Goal: Task Accomplishment & Management: Manage account settings

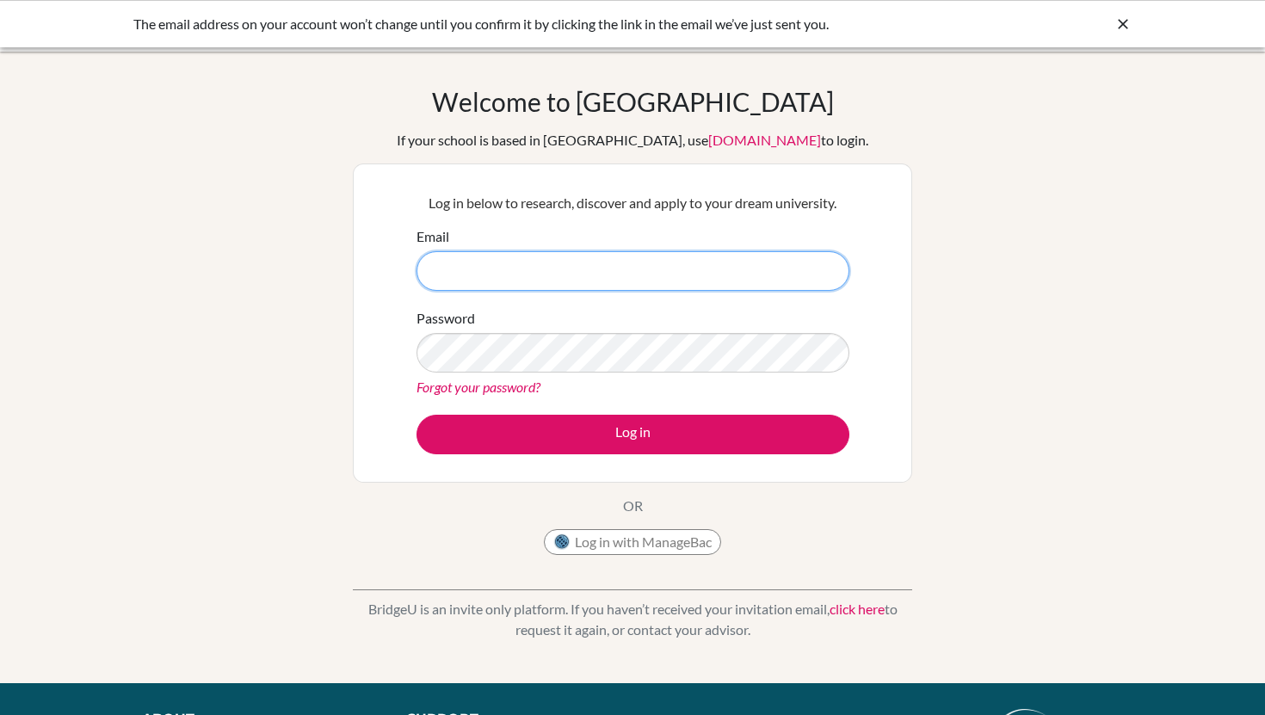
type input "elijahclower4@gmail.com"
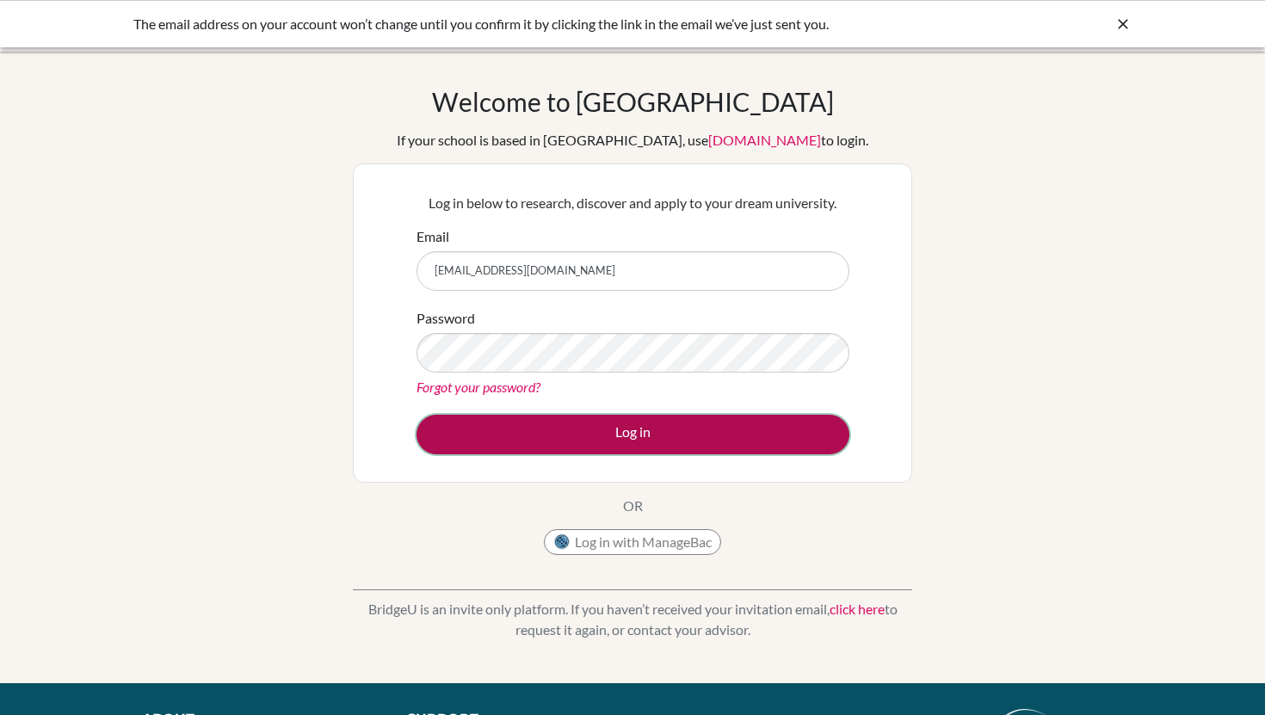
click at [647, 434] on button "Log in" at bounding box center [632, 435] width 433 height 40
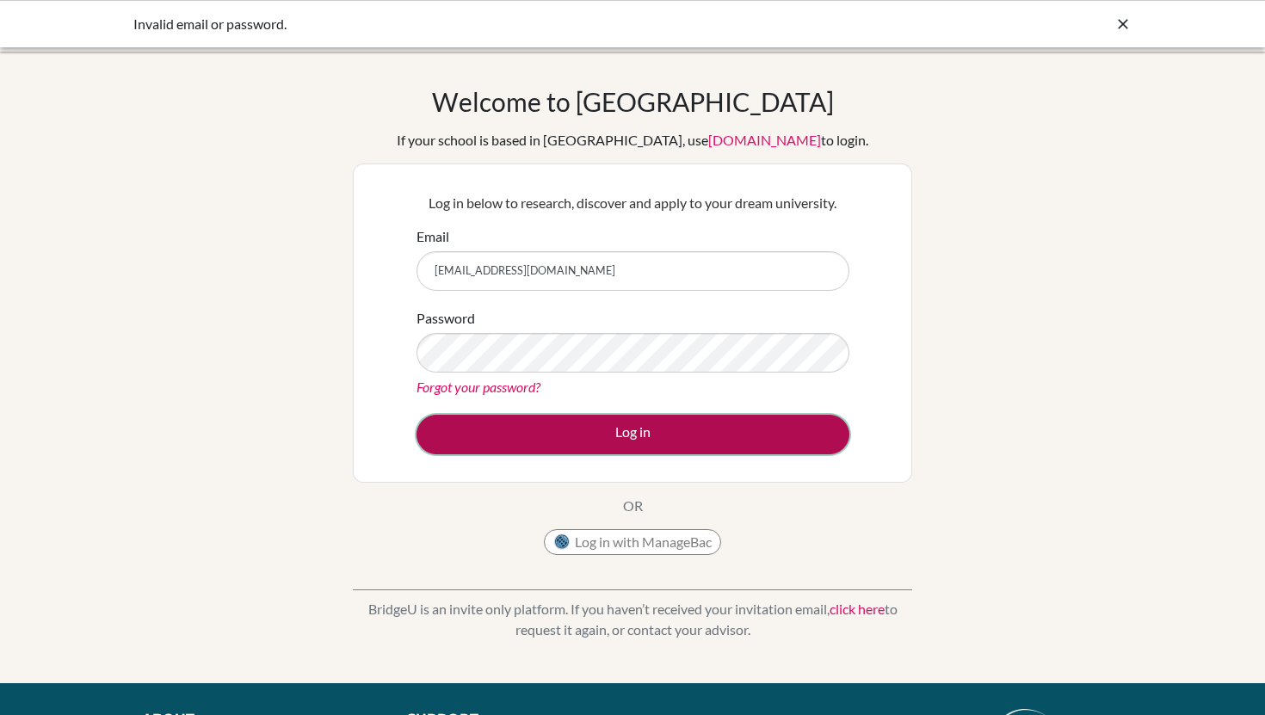
click at [618, 434] on button "Log in" at bounding box center [632, 435] width 433 height 40
click at [608, 446] on button "Log in" at bounding box center [632, 435] width 433 height 40
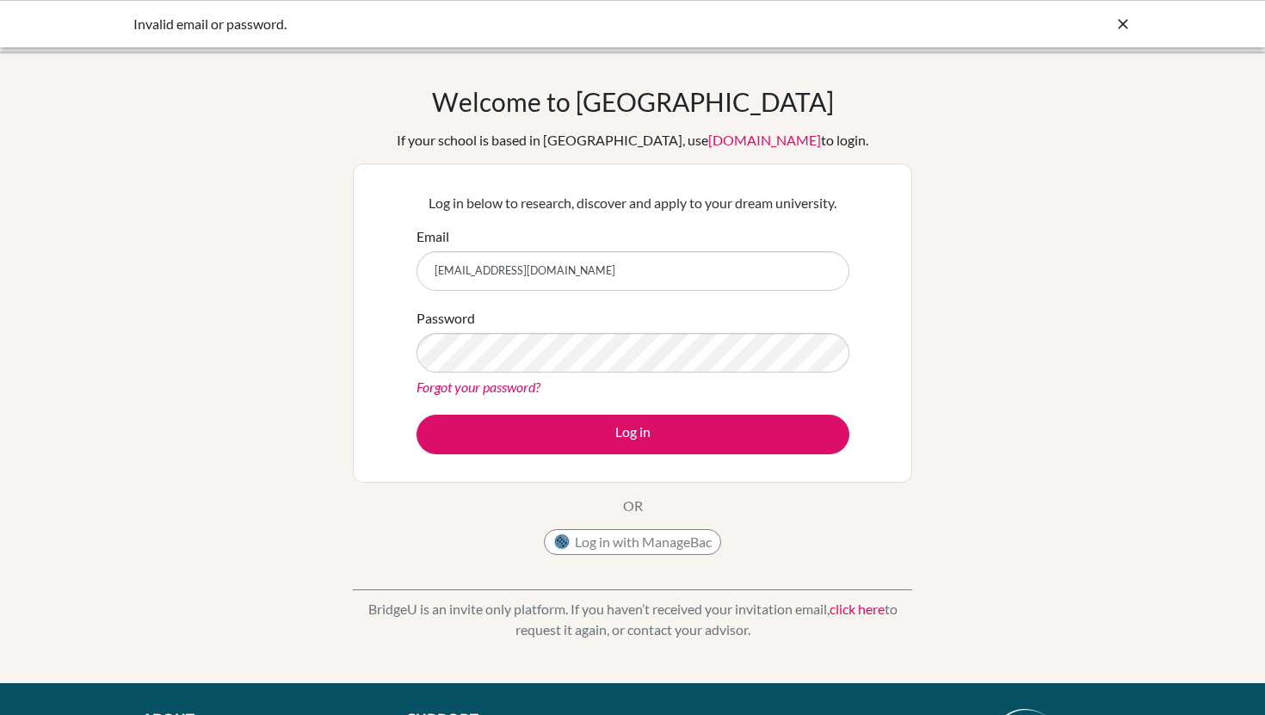
click at [505, 385] on link "Forgot your password?" at bounding box center [478, 387] width 124 height 16
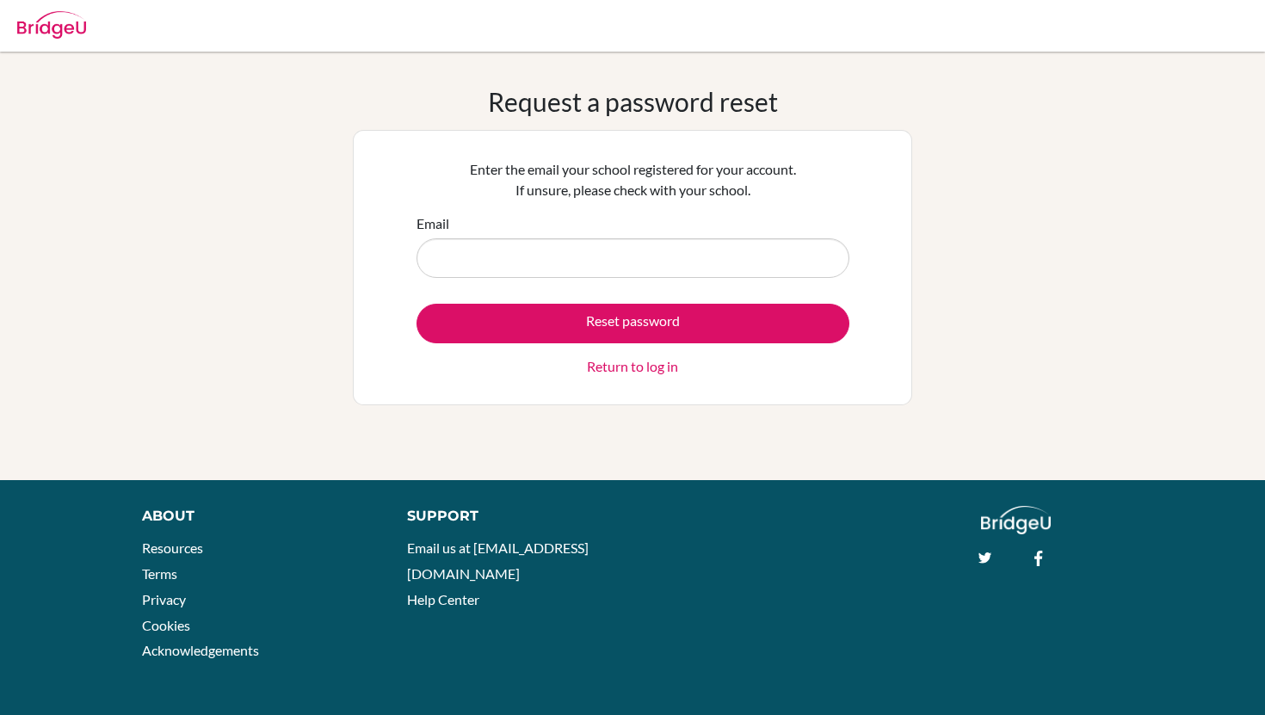
type input "[EMAIL_ADDRESS][DOMAIN_NAME]"
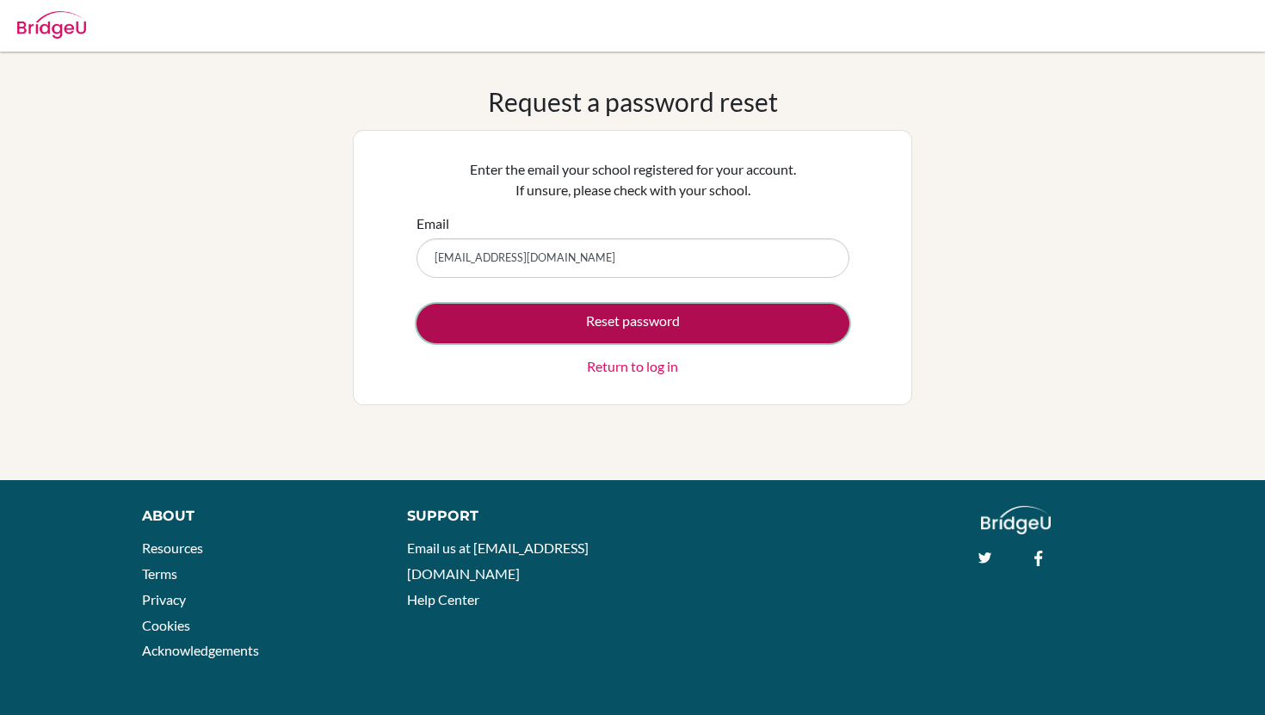
click at [595, 316] on button "Reset password" at bounding box center [632, 324] width 433 height 40
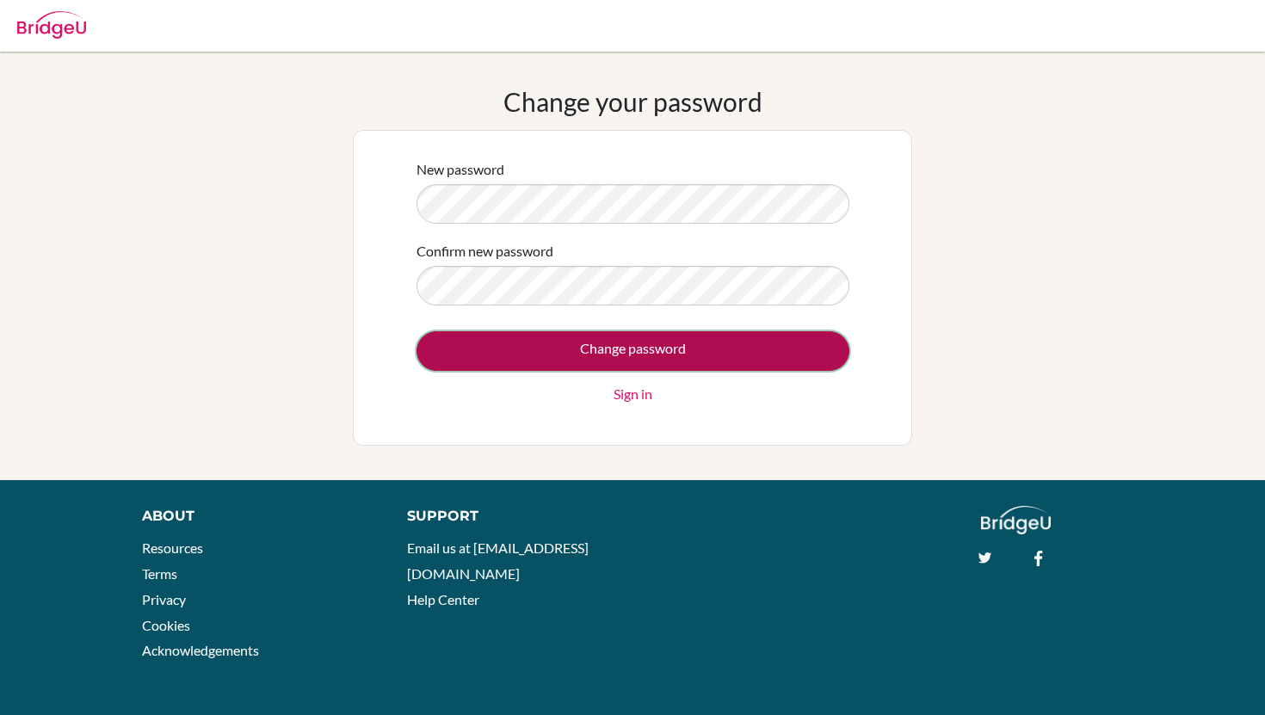
click at [466, 350] on input "Change password" at bounding box center [632, 351] width 433 height 40
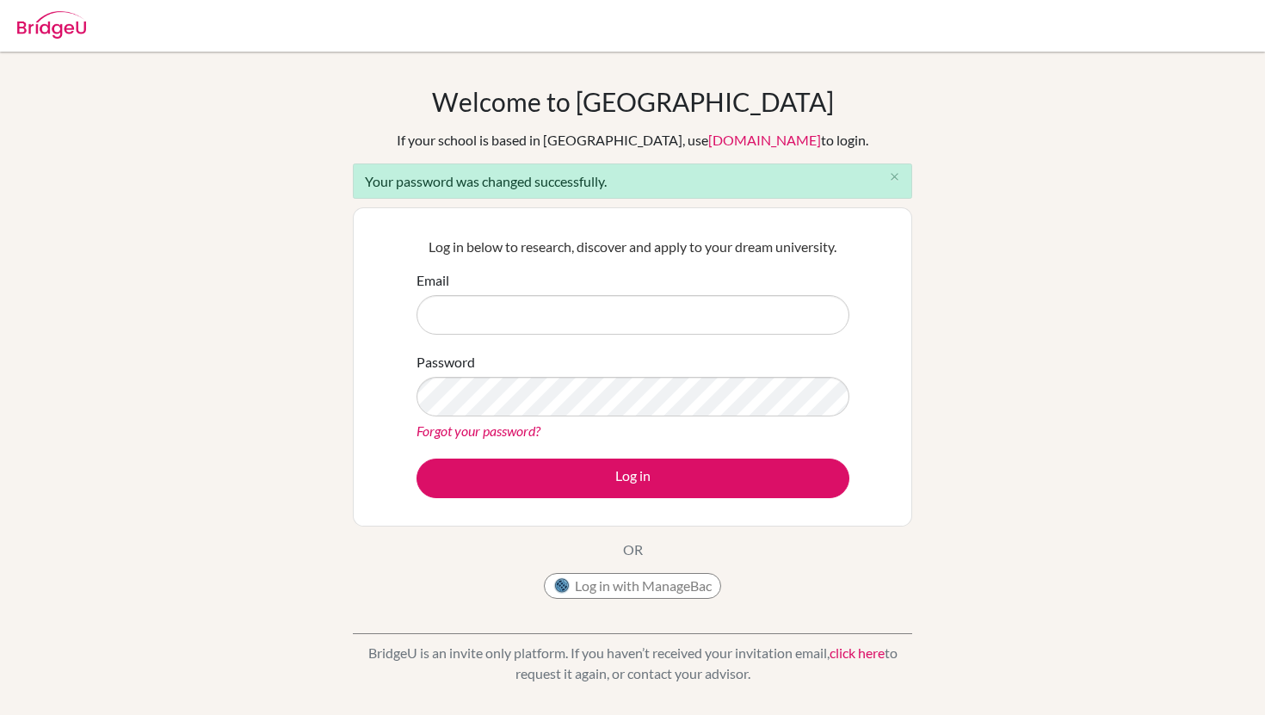
click at [583, 320] on input "Email" at bounding box center [632, 315] width 433 height 40
click at [639, 325] on input "Email" at bounding box center [632, 315] width 433 height 40
type input "[EMAIL_ADDRESS][DOMAIN_NAME]"
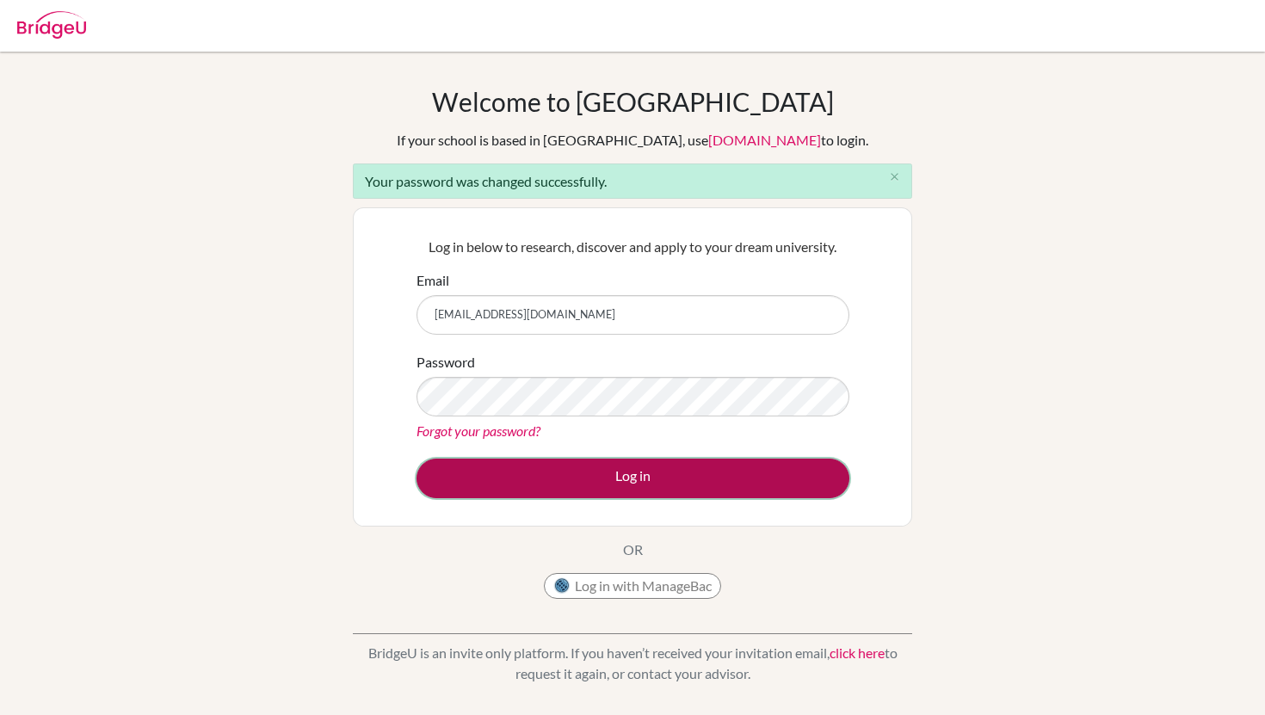
click at [700, 487] on button "Log in" at bounding box center [632, 479] width 433 height 40
